Goal: Communication & Community: Answer question/provide support

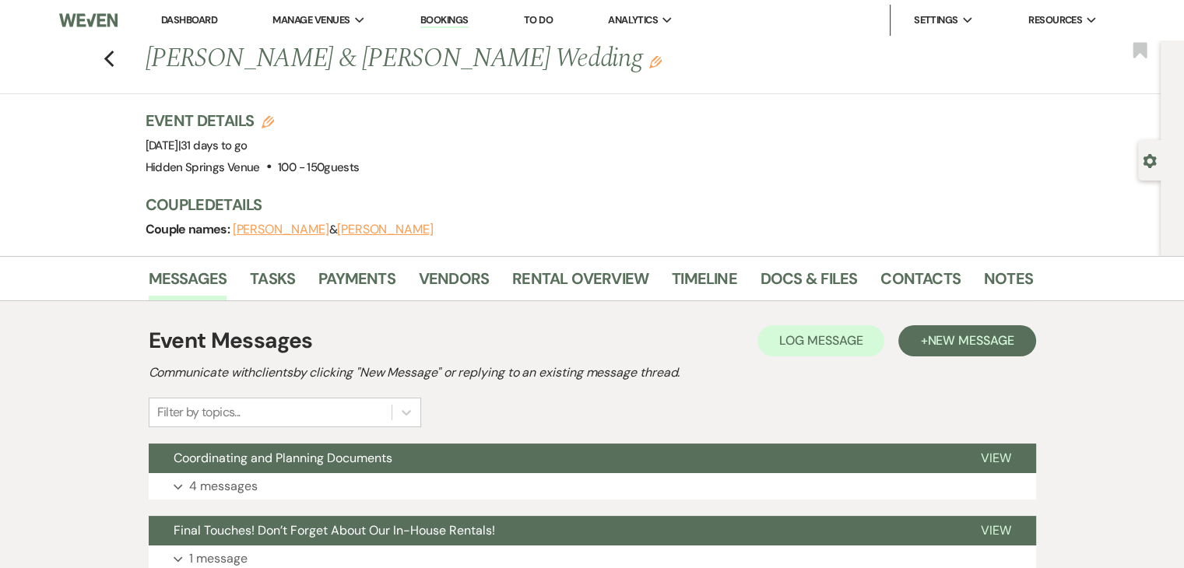
click at [196, 20] on link "Dashboard" at bounding box center [189, 19] width 56 height 13
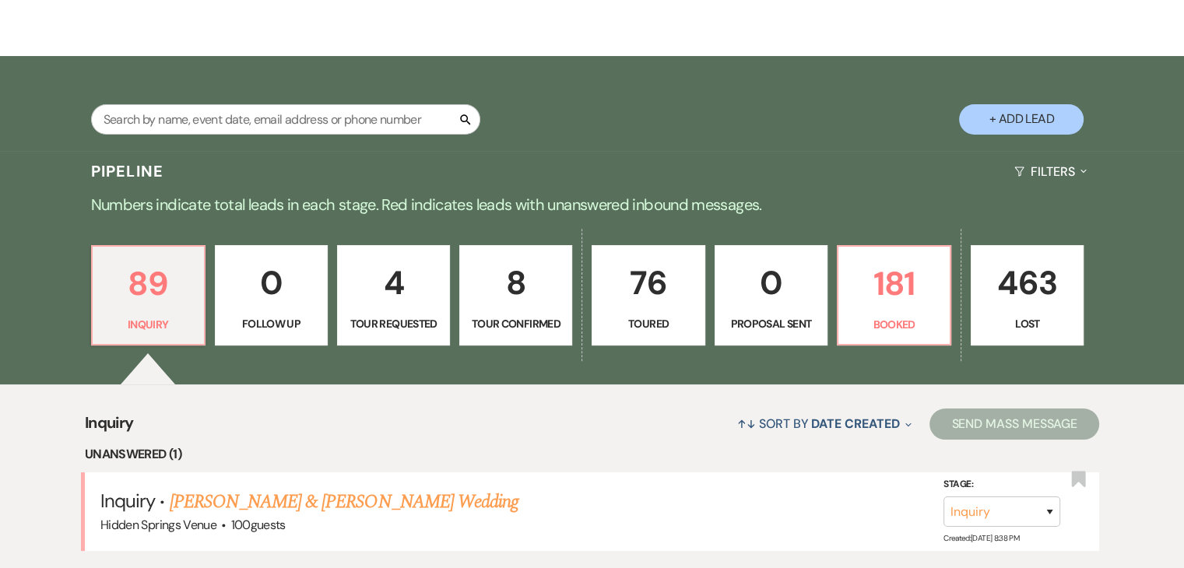
scroll to position [221, 0]
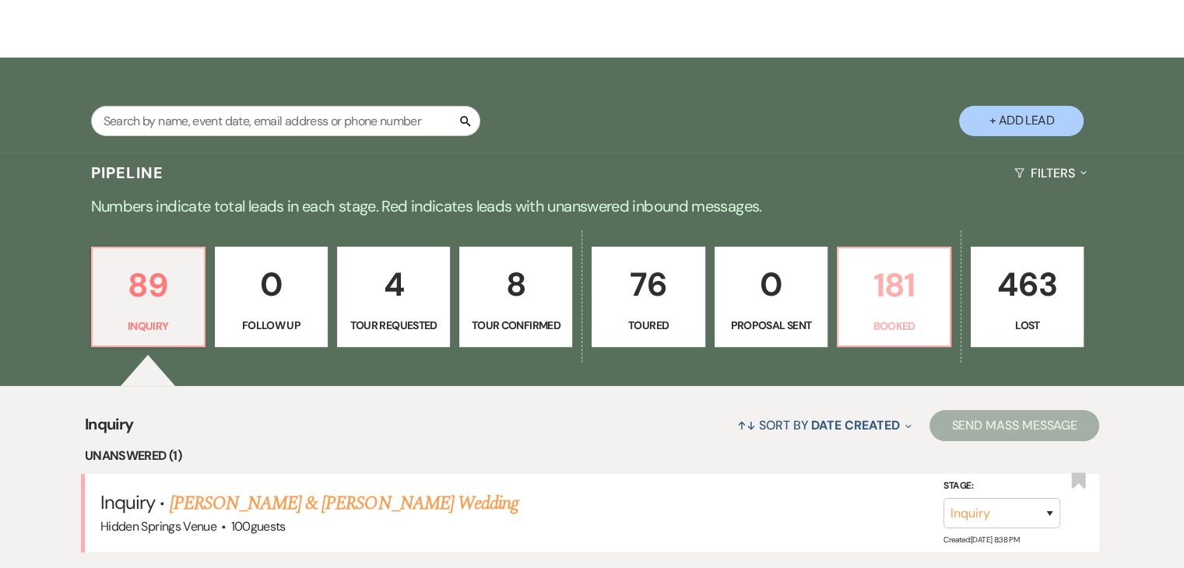
click at [875, 272] on p "181" at bounding box center [894, 285] width 93 height 52
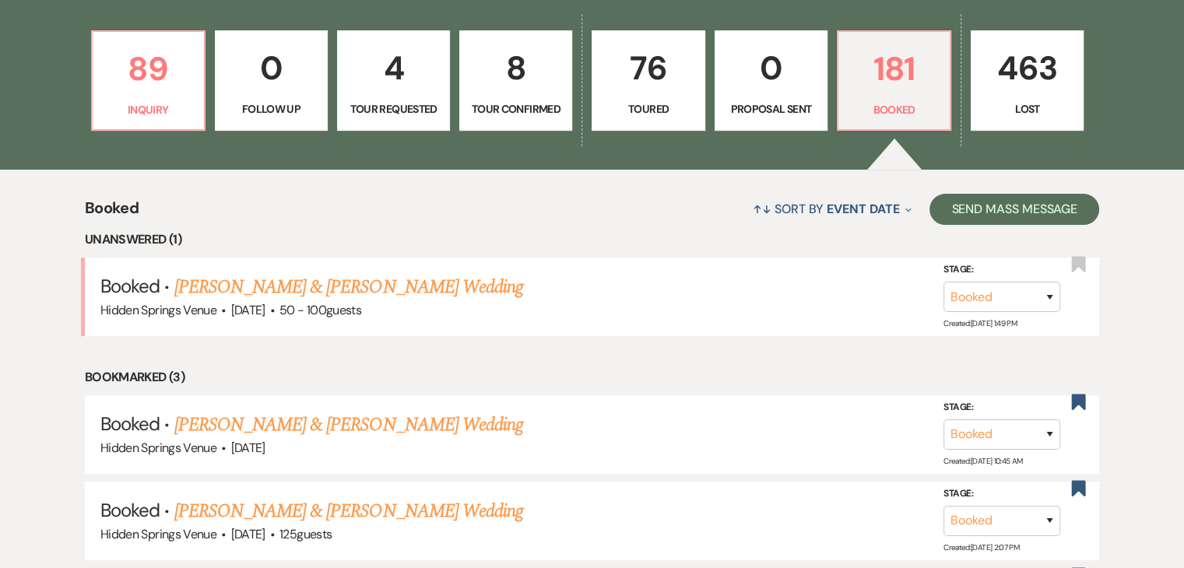
scroll to position [438, 0]
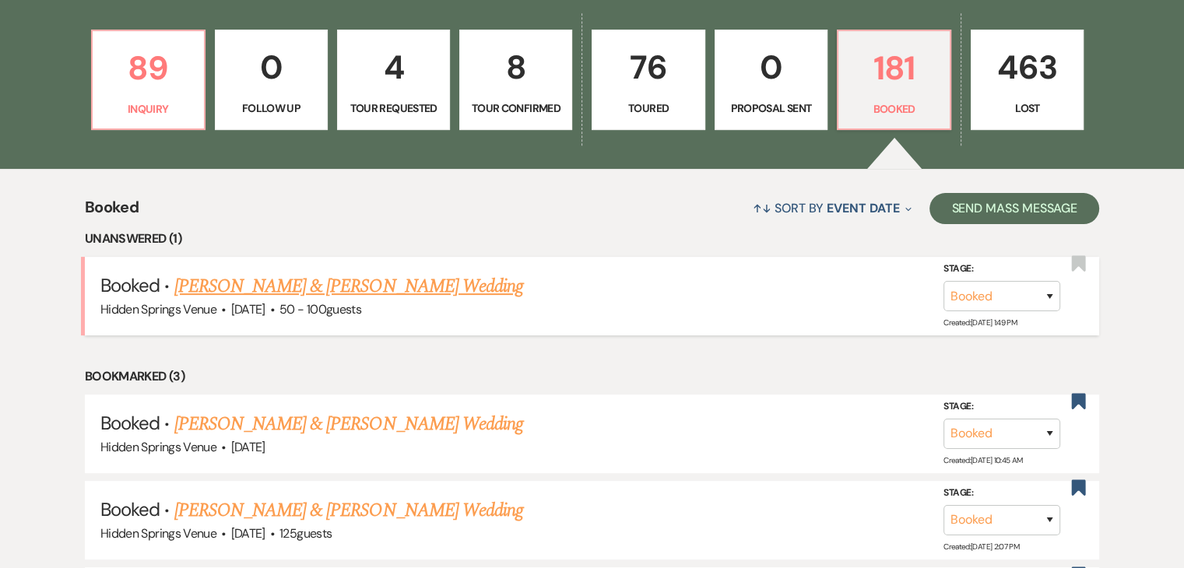
click at [498, 287] on link "[PERSON_NAME] & [PERSON_NAME] Wedding" at bounding box center [348, 287] width 349 height 28
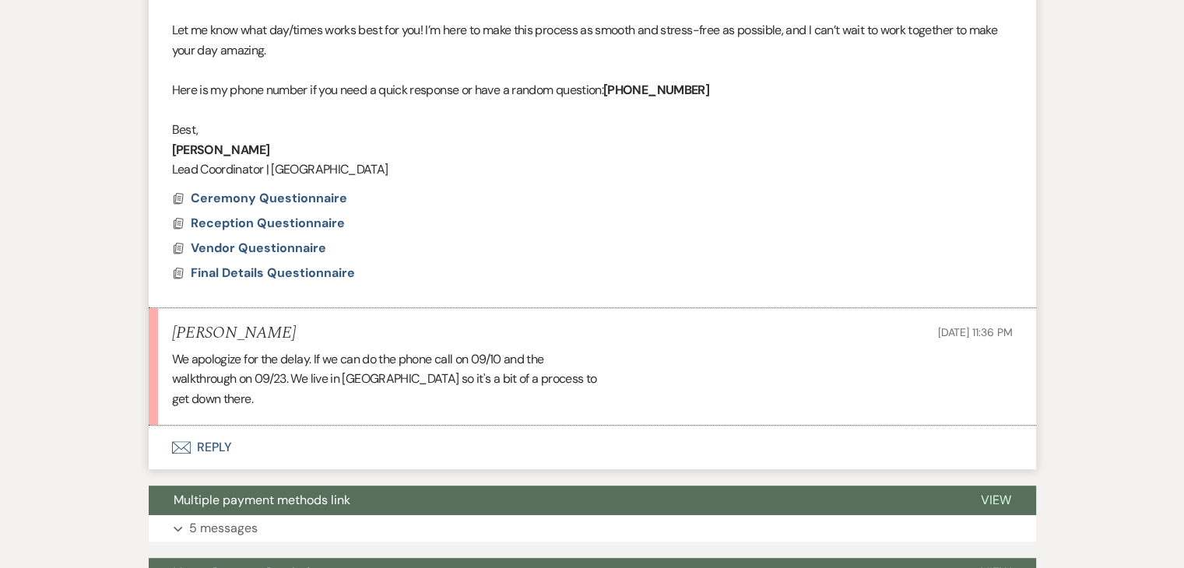
scroll to position [992, 0]
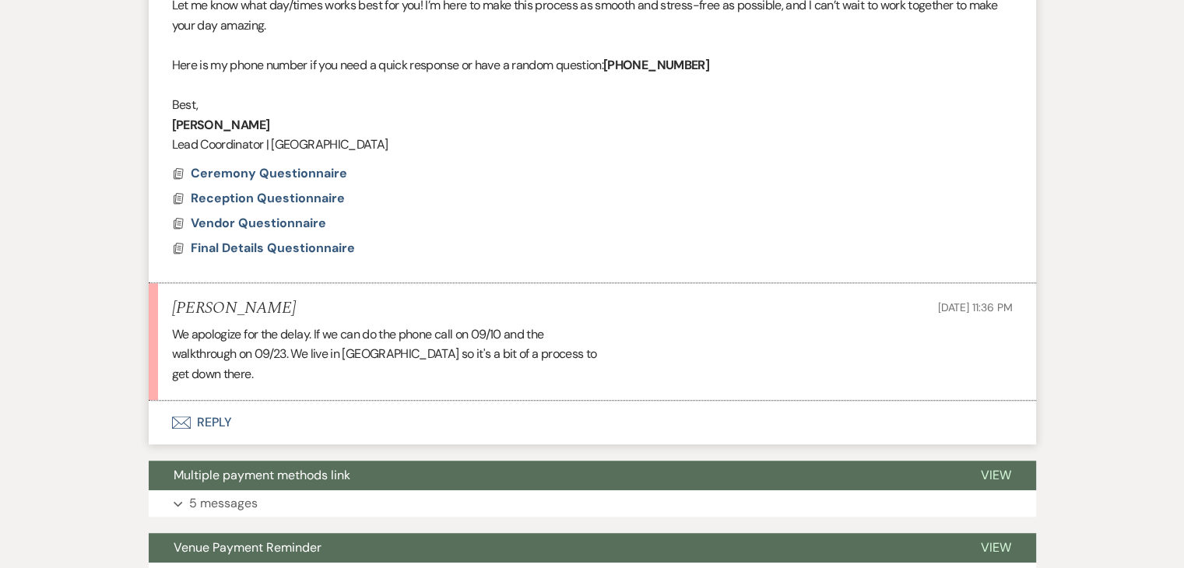
click at [213, 422] on button "Envelope Reply" at bounding box center [593, 423] width 888 height 44
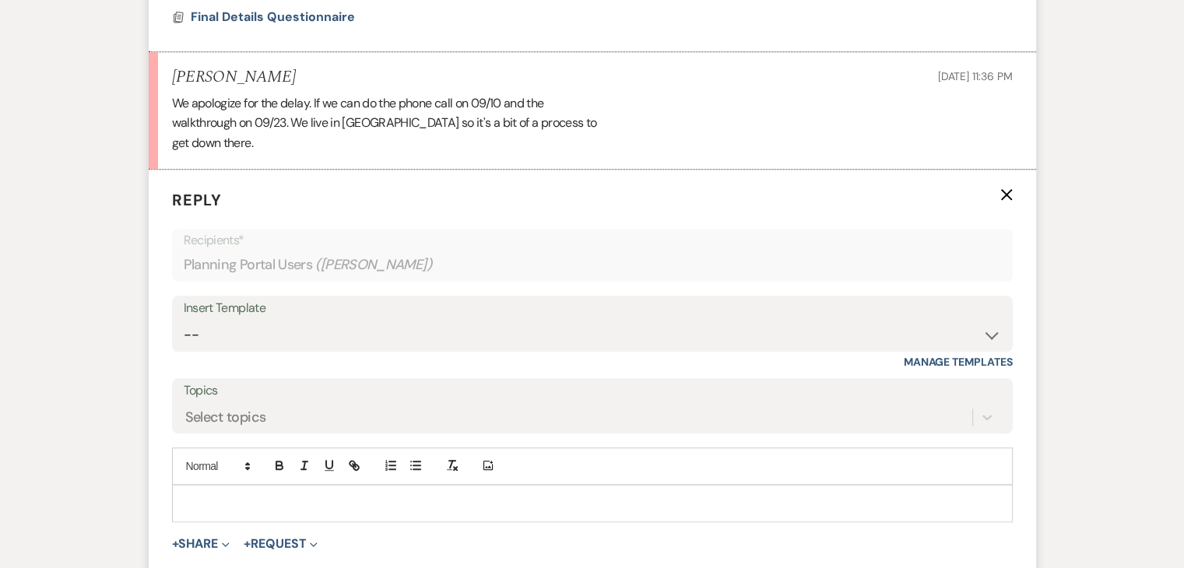
scroll to position [1226, 0]
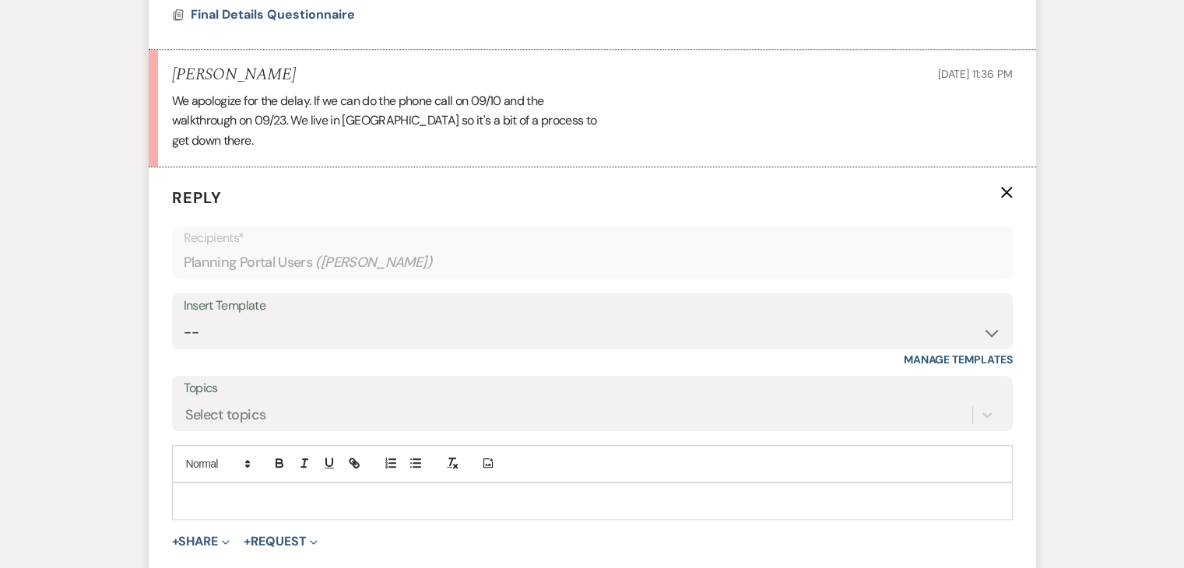
click at [244, 493] on p at bounding box center [593, 501] width 816 height 17
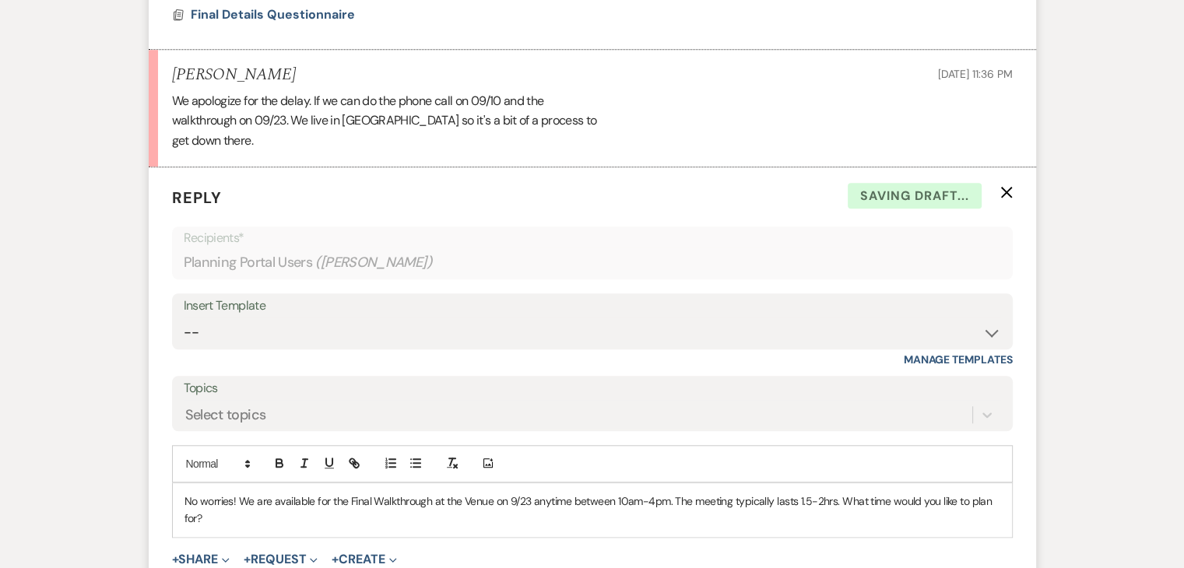
click at [653, 496] on p "No worries! We are available for the Final Walkthrough at the Venue on 9/23 any…" at bounding box center [593, 510] width 816 height 35
click at [677, 521] on p "No worries! We are available for the Final Walkthrough at the Venue on 9/23 any…" at bounding box center [593, 510] width 816 height 35
click at [612, 502] on p "No worries! We are available for the Final Walkthrough at the Venue on 9/23 any…" at bounding box center [593, 510] width 816 height 35
click at [421, 521] on p "No worries! We are available for the Final Walkthrough at the Venue on 9/23 any…" at bounding box center [593, 510] width 816 height 35
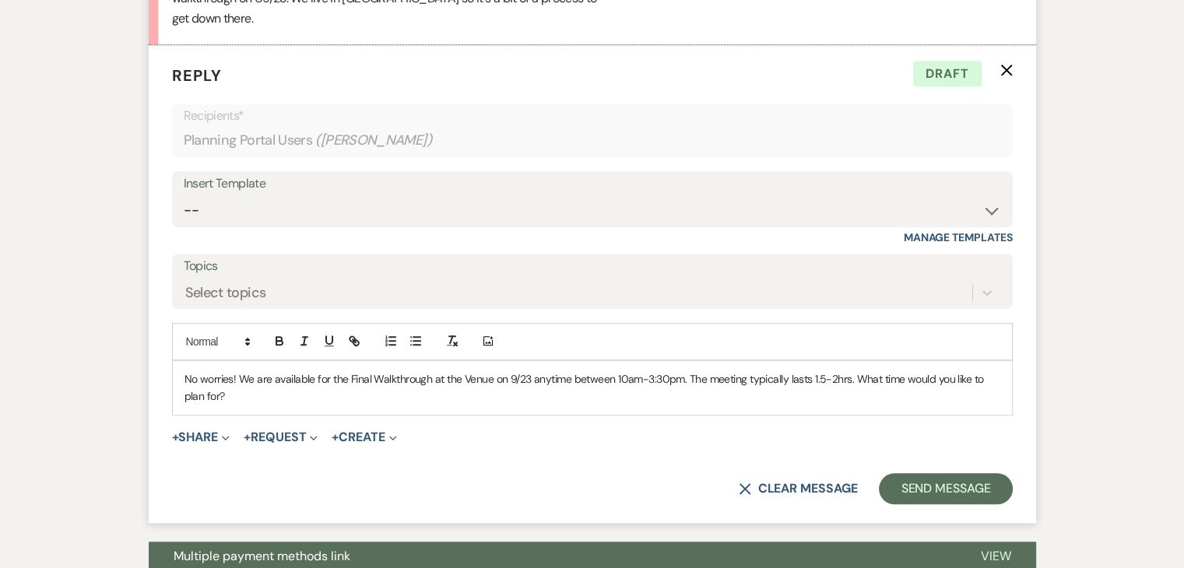
scroll to position [1432, 0]
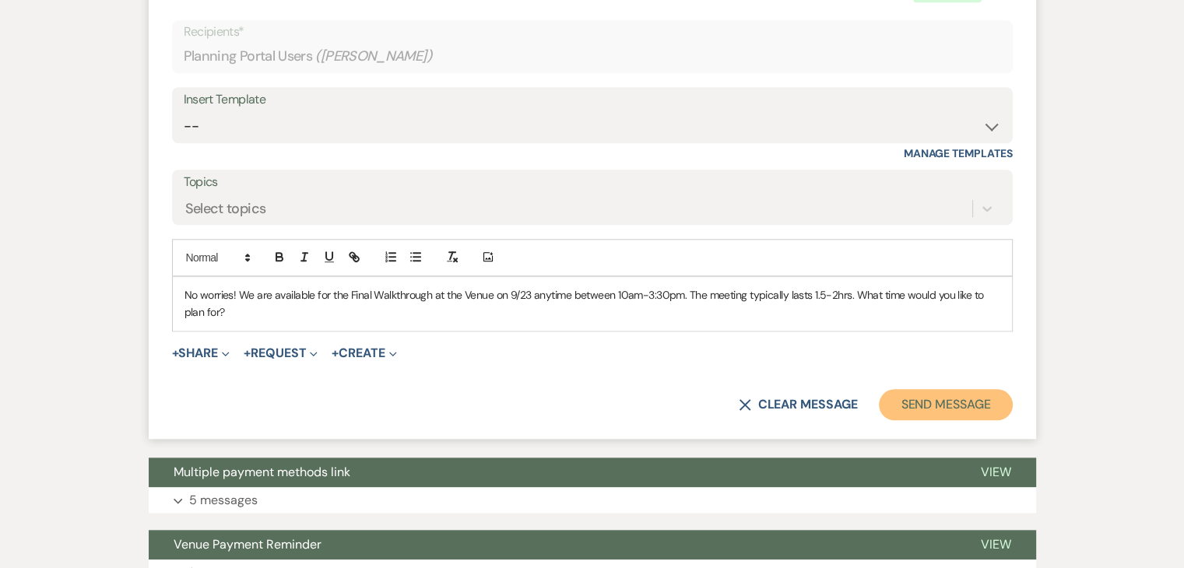
click at [958, 393] on button "Send Message" at bounding box center [945, 404] width 133 height 31
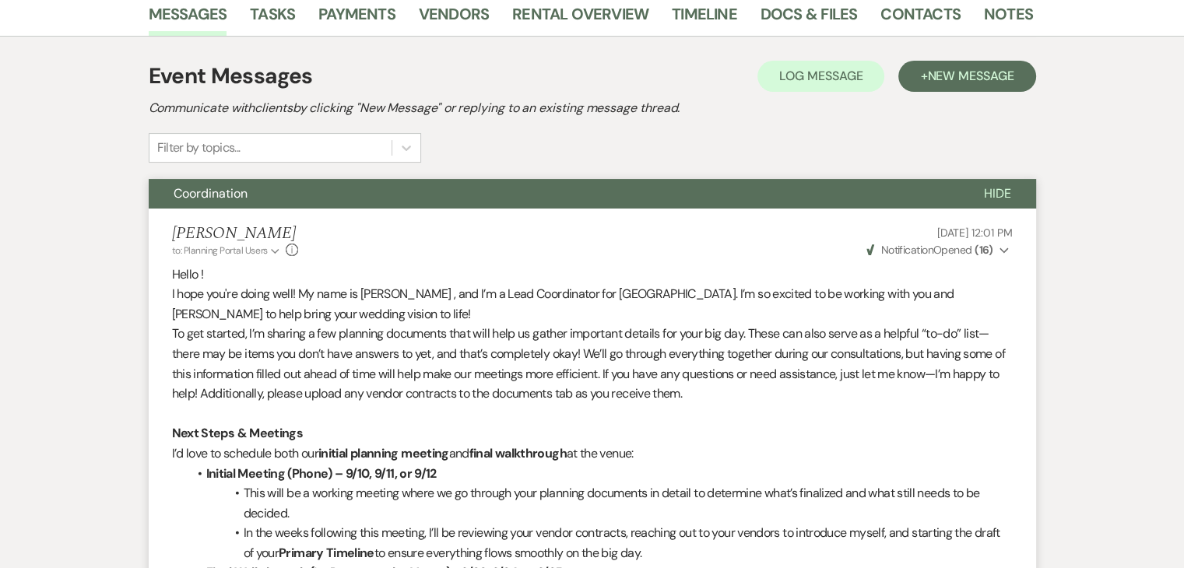
scroll to position [0, 0]
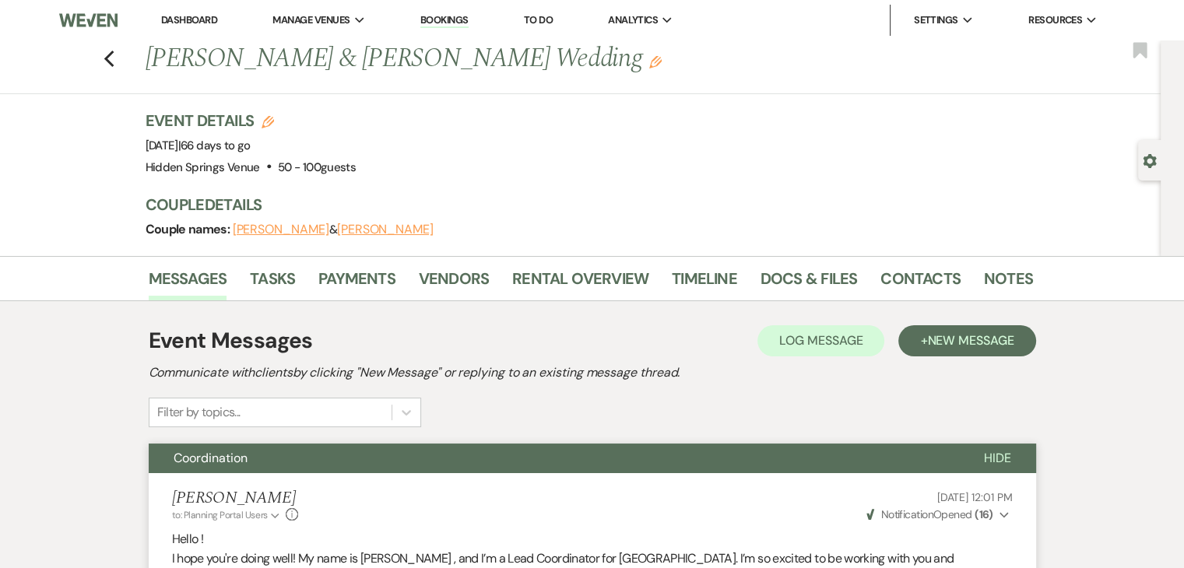
click at [177, 14] on link "Dashboard" at bounding box center [189, 19] width 56 height 13
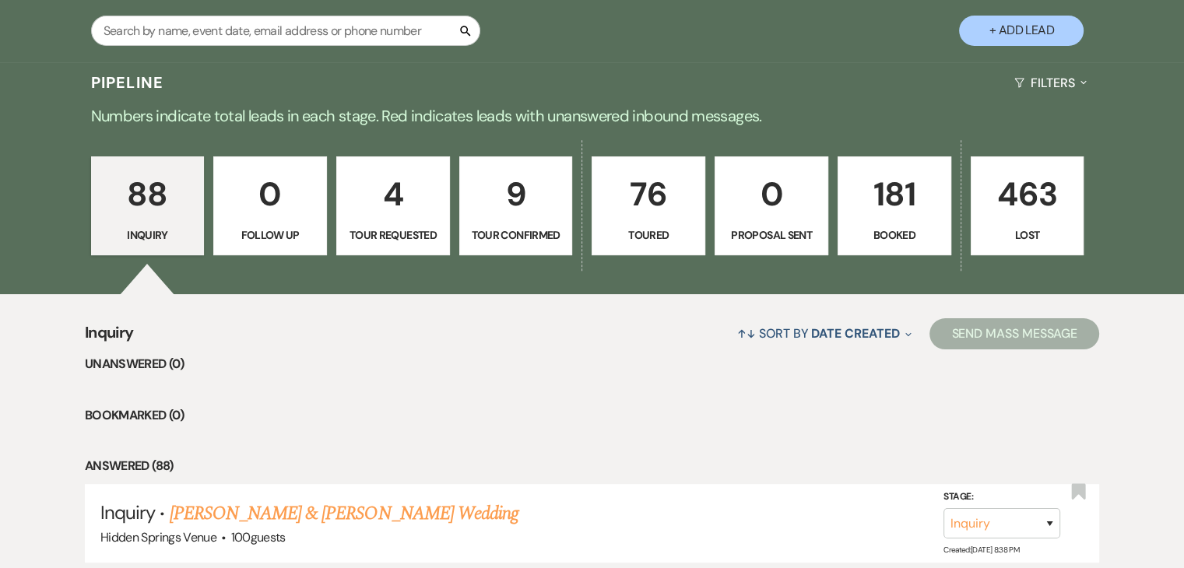
scroll to position [223, 0]
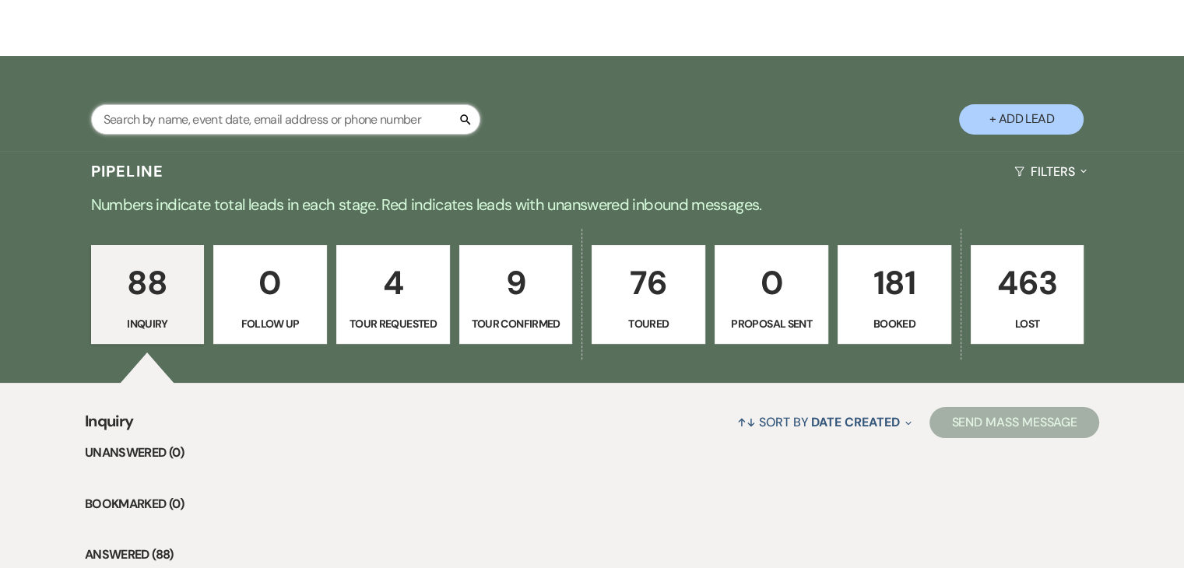
click at [391, 122] on input "text" at bounding box center [285, 119] width 389 height 30
type input "[PERSON_NAME]"
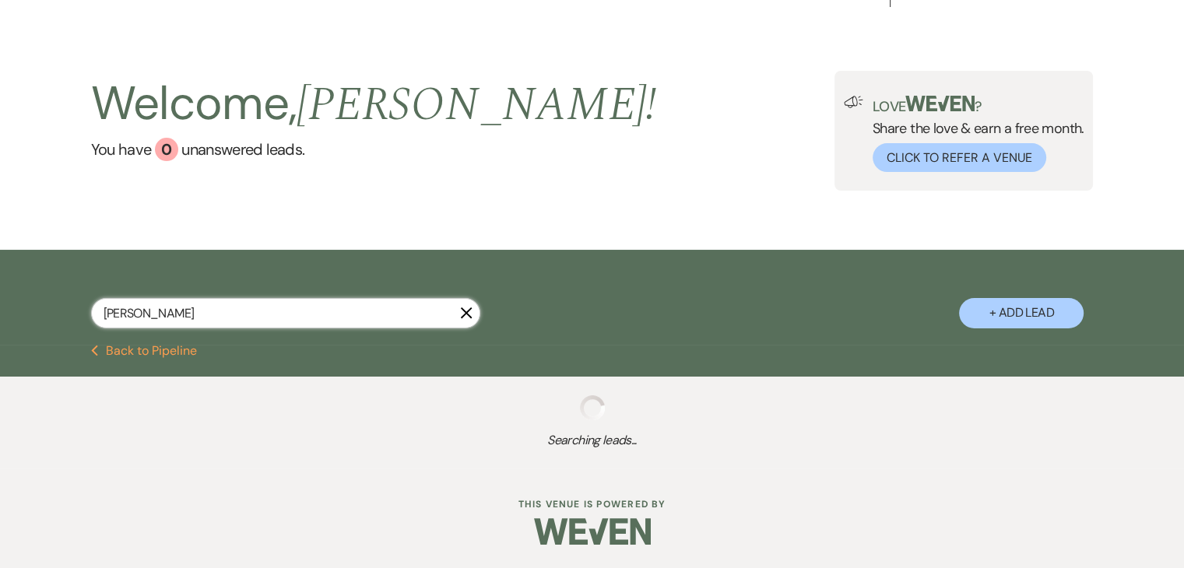
select select "8"
select select "11"
select select "8"
select select "5"
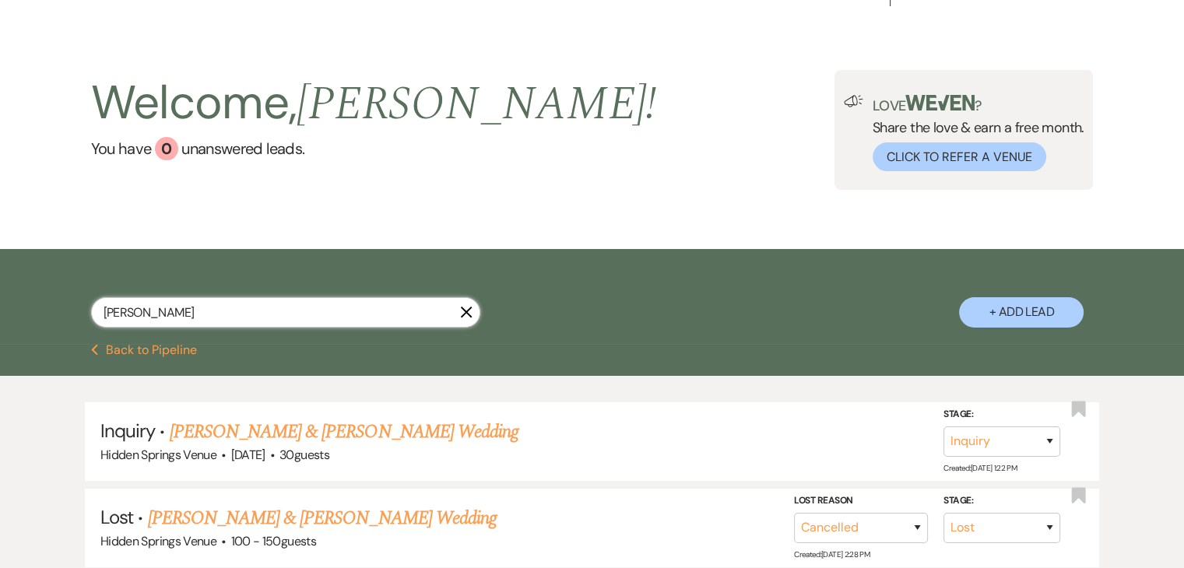
scroll to position [223, 0]
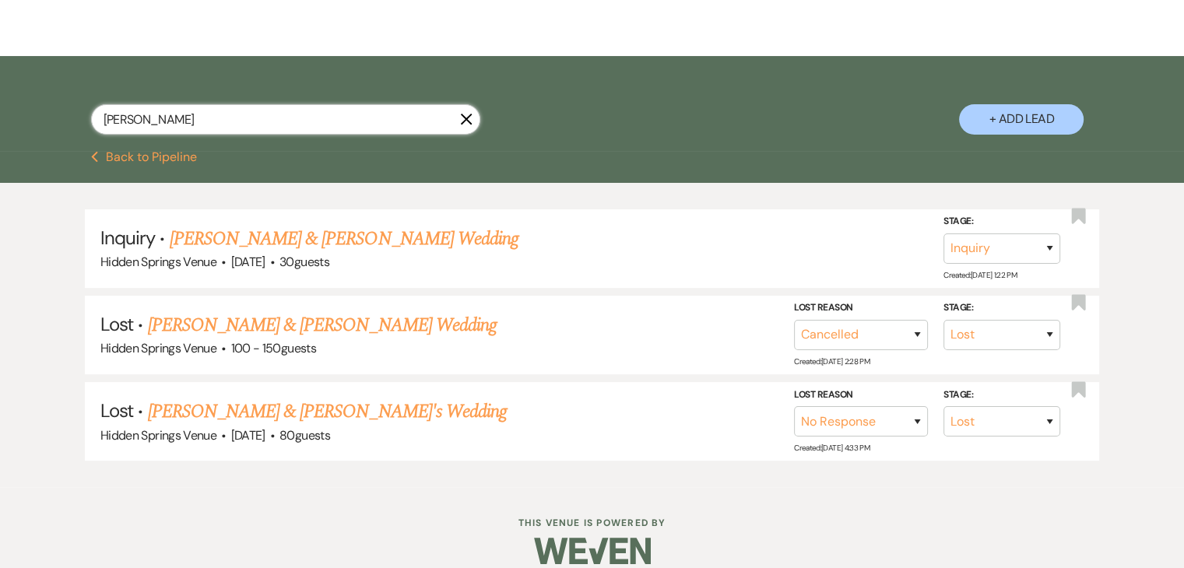
type input "[DEMOGRAPHIC_DATA]"
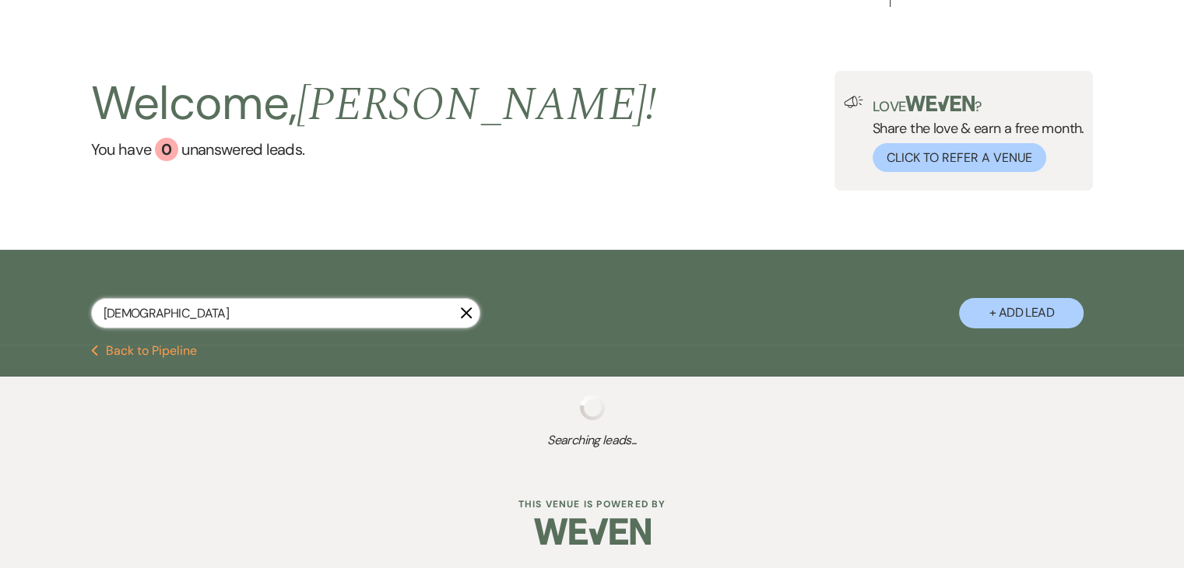
select select "8"
select select "11"
select select "8"
select select "5"
select select "8"
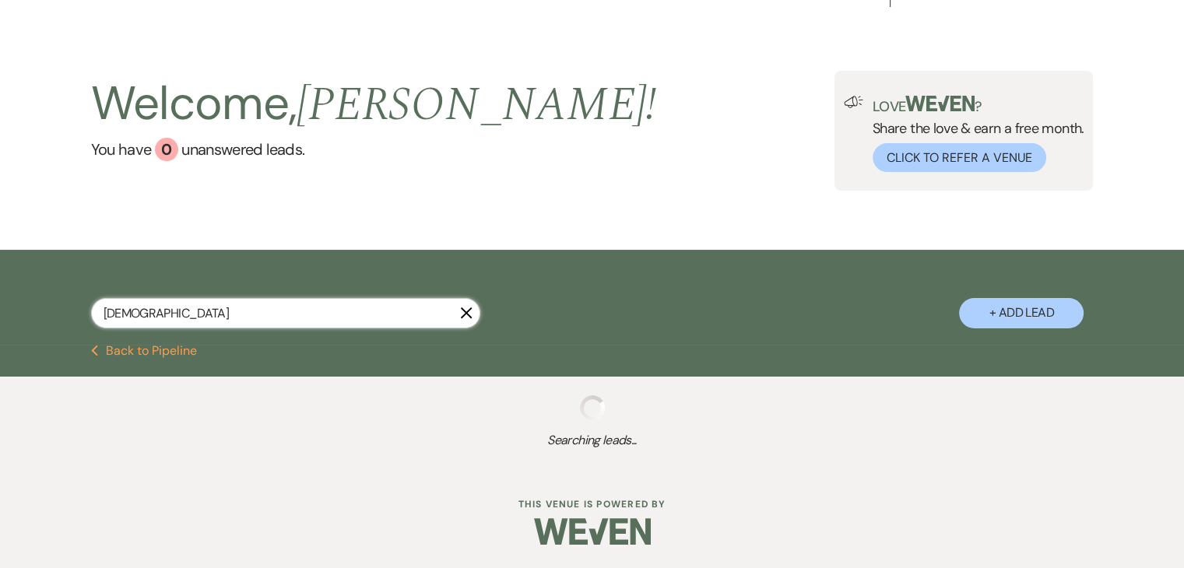
select select "6"
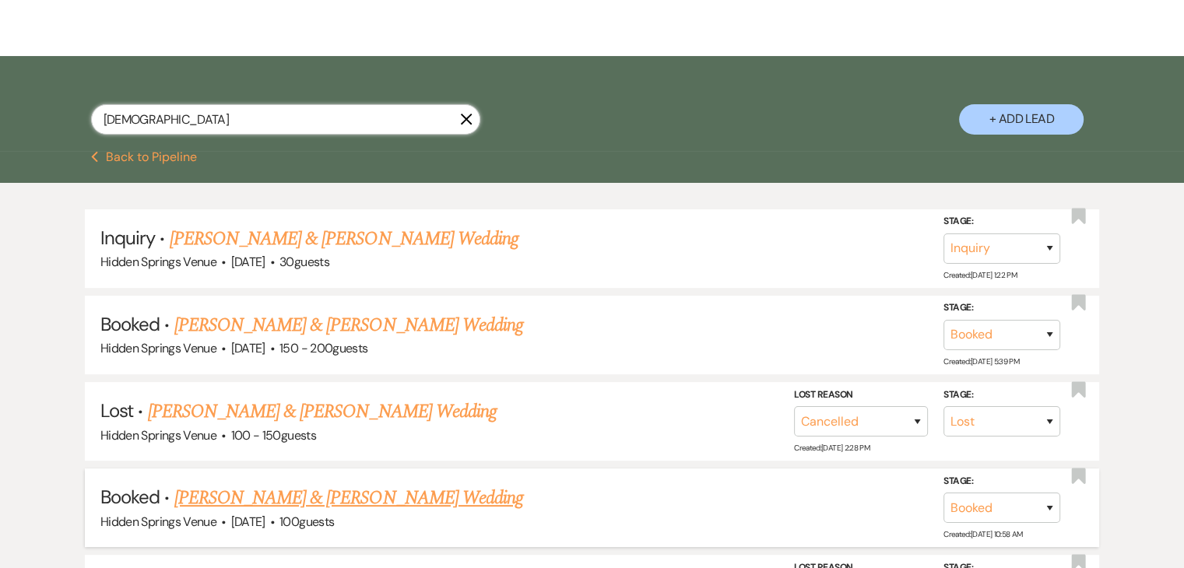
type input "[DEMOGRAPHIC_DATA]"
click at [355, 488] on link "[PERSON_NAME] & [PERSON_NAME] Wedding" at bounding box center [348, 498] width 349 height 28
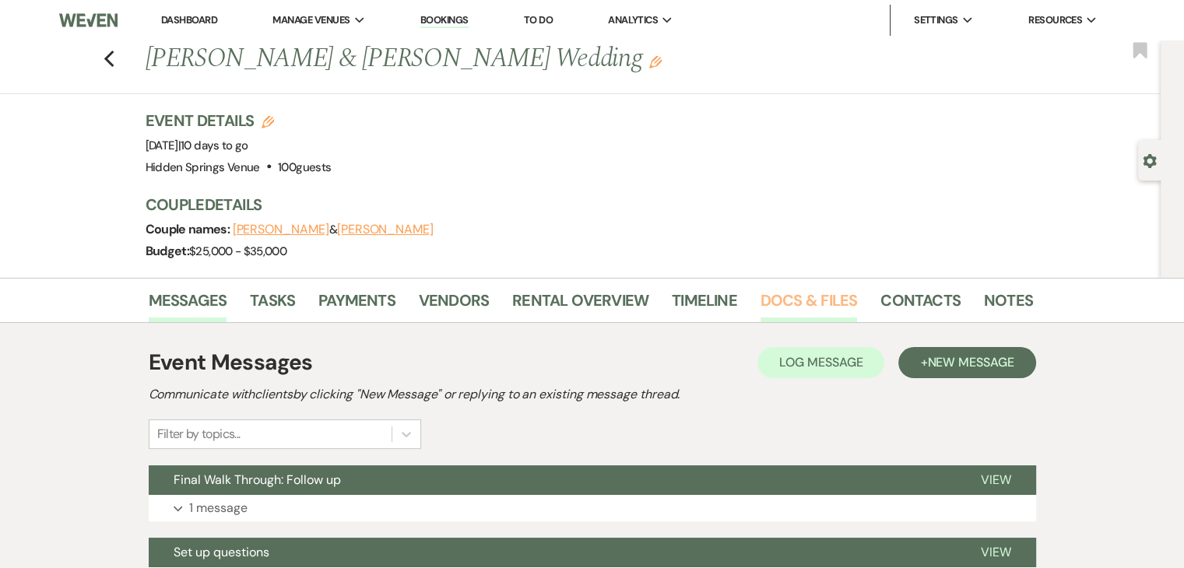
click at [811, 301] on link "Docs & Files" at bounding box center [809, 305] width 97 height 34
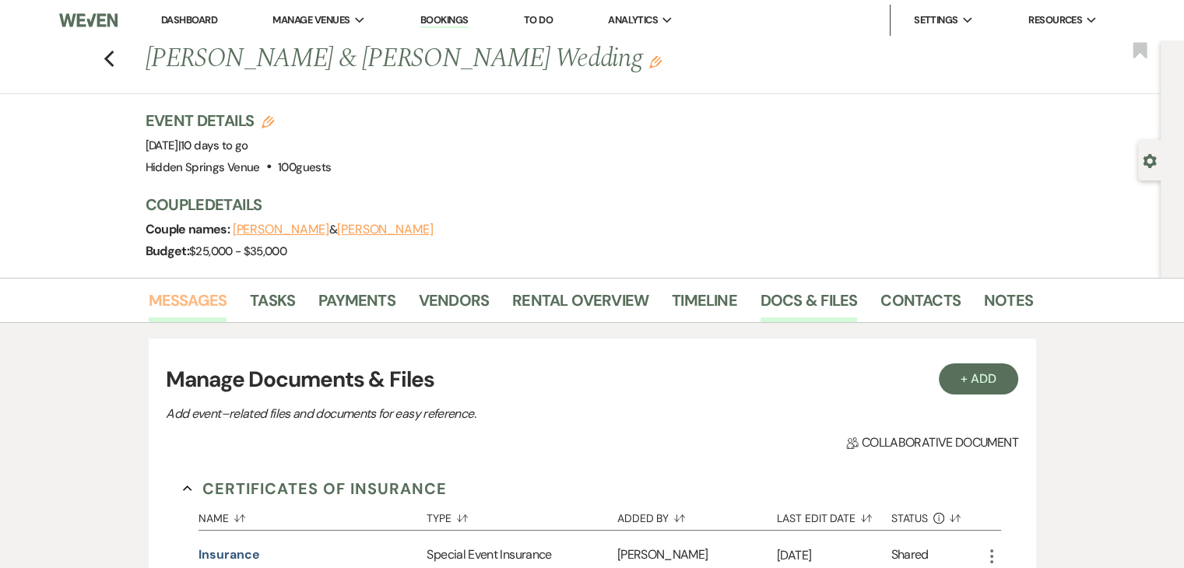
click at [168, 306] on link "Messages" at bounding box center [188, 305] width 79 height 34
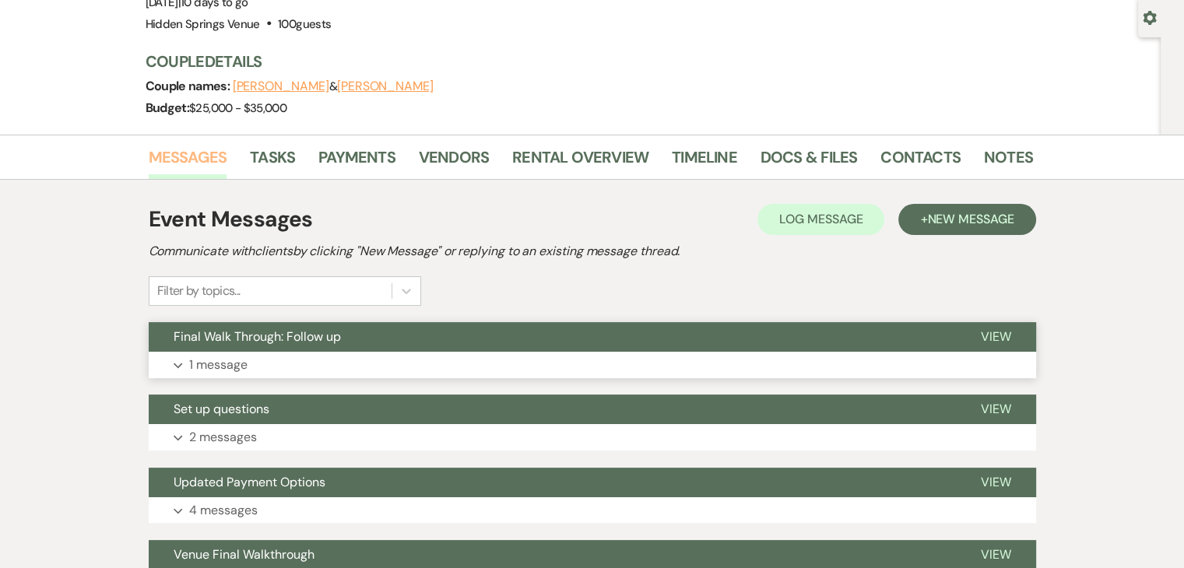
scroll to position [150, 0]
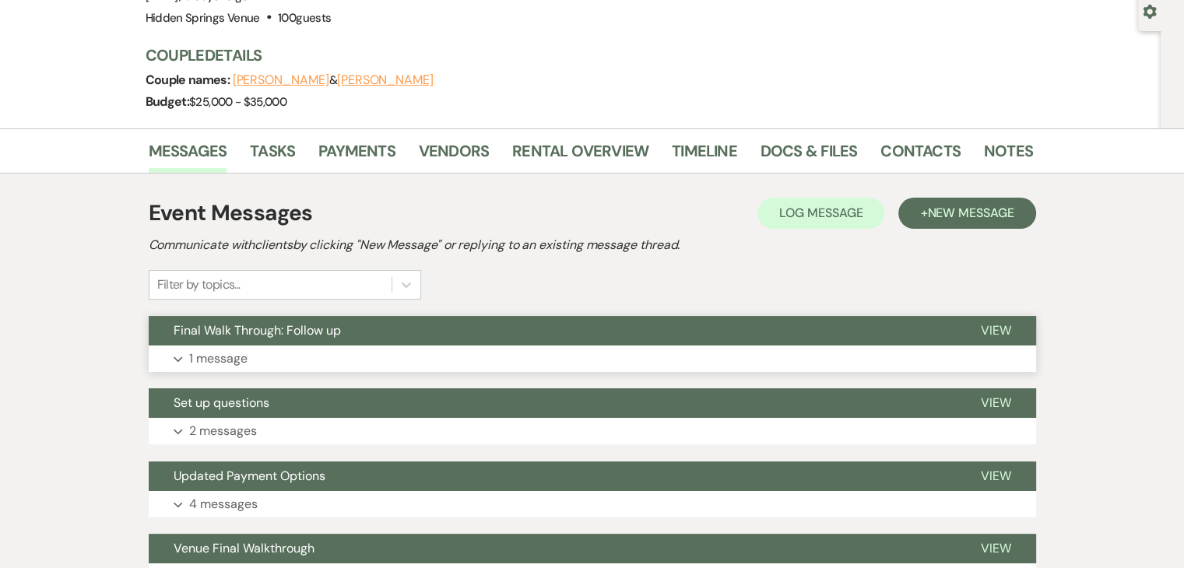
click at [361, 340] on button "Final Walk Through: Follow up" at bounding box center [553, 331] width 808 height 30
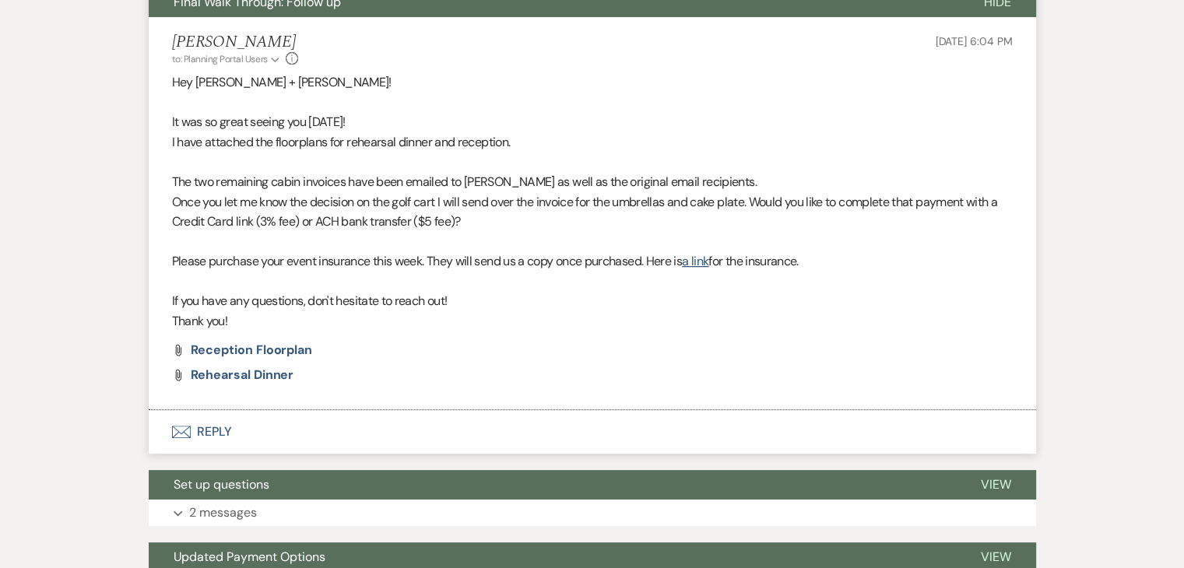
scroll to position [481, 0]
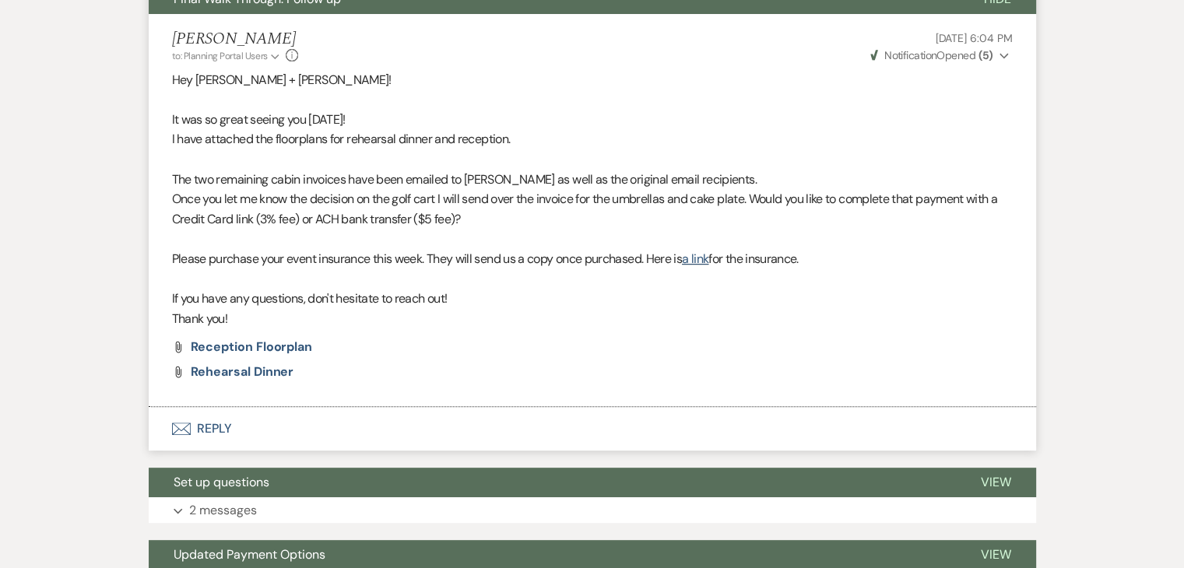
click at [202, 431] on button "Envelope Reply" at bounding box center [593, 429] width 888 height 44
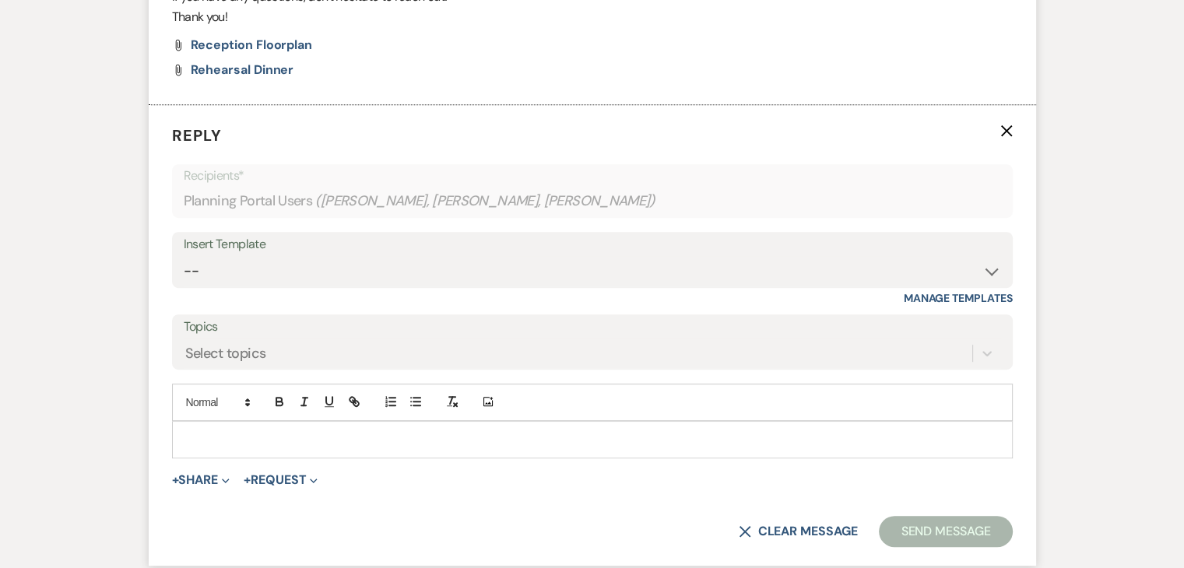
scroll to position [779, 0]
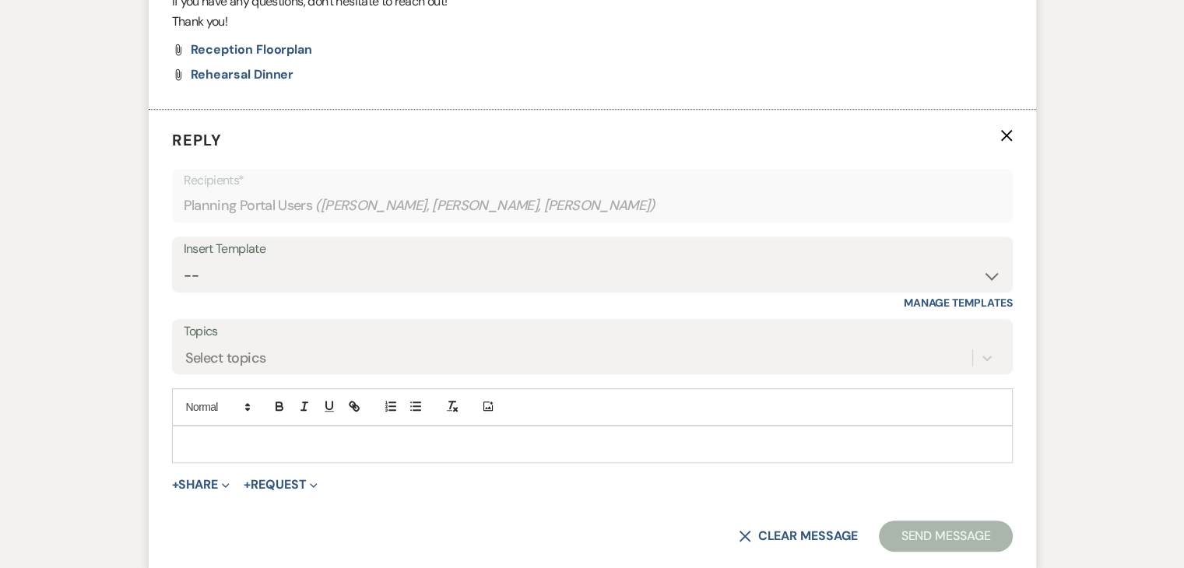
click at [202, 431] on div at bounding box center [592, 445] width 839 height 36
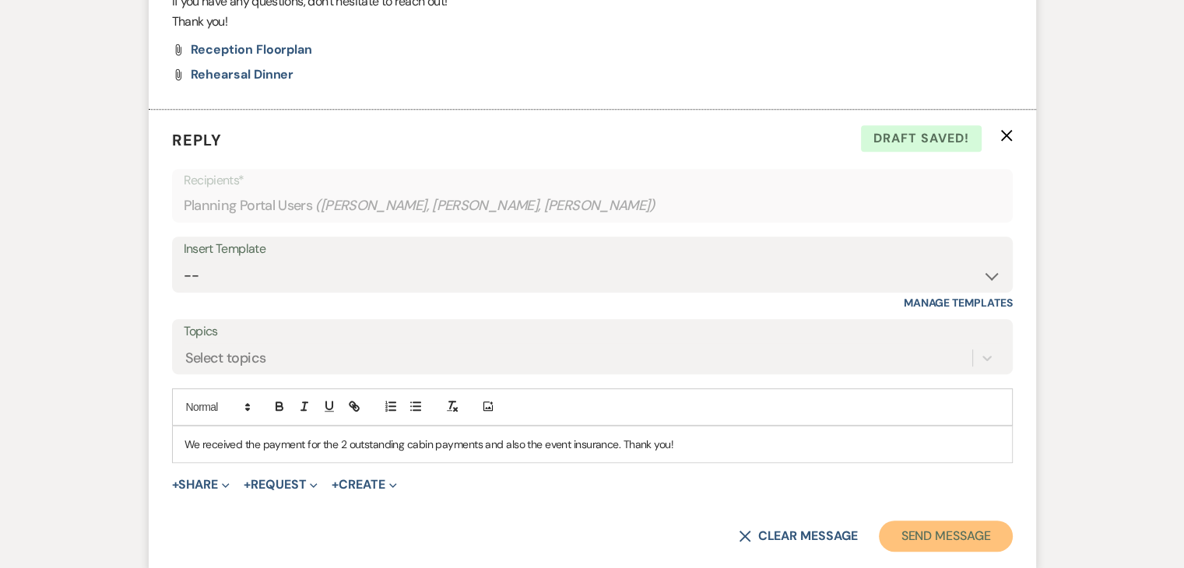
click at [937, 529] on button "Send Message" at bounding box center [945, 536] width 133 height 31
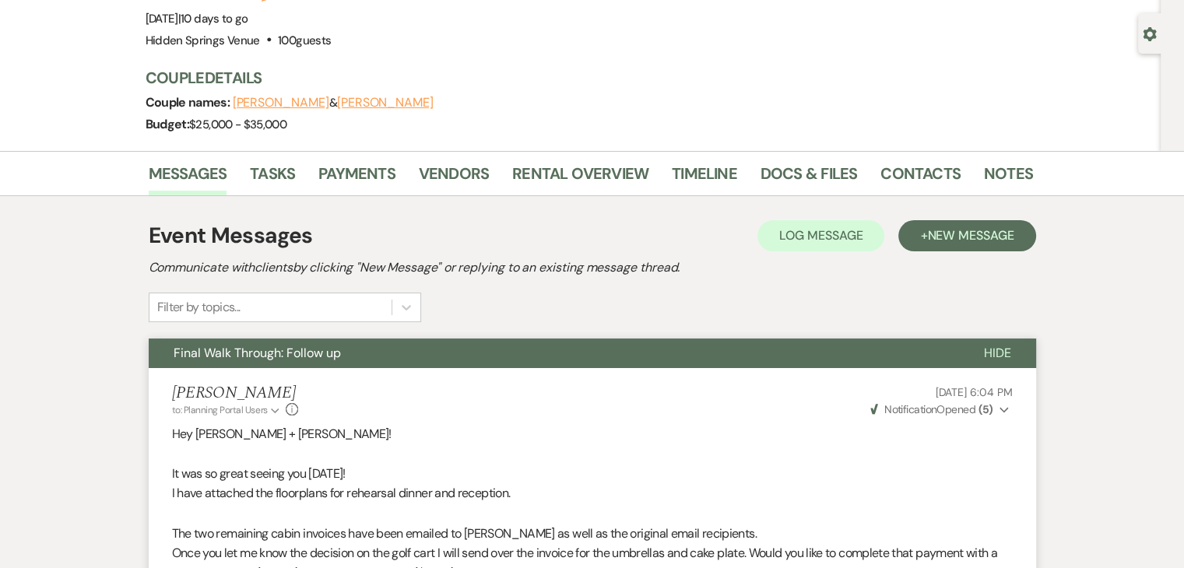
scroll to position [0, 0]
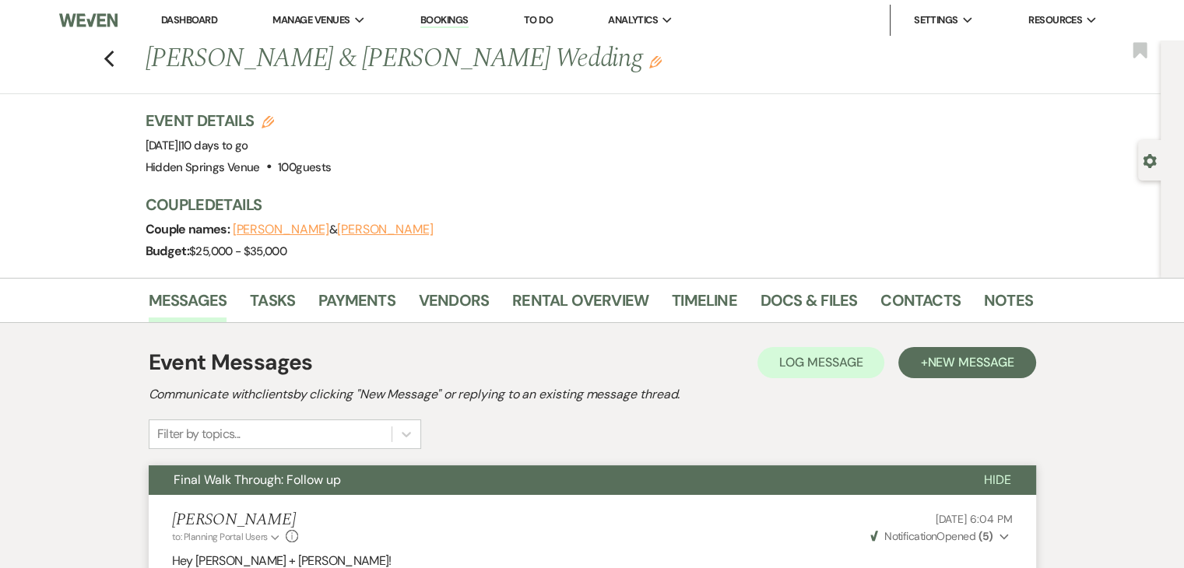
click at [187, 20] on link "Dashboard" at bounding box center [189, 19] width 56 height 13
